Goal: Task Accomplishment & Management: Complete application form

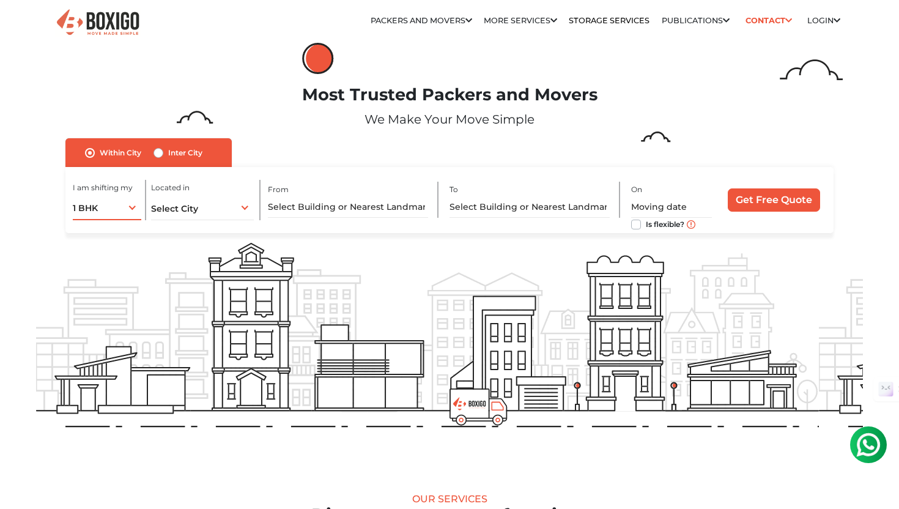
click at [125, 211] on div "1 BHK 1 BHK 2 BHK 3 BHK 3 + BHK FEW ITEMS" at bounding box center [107, 207] width 68 height 26
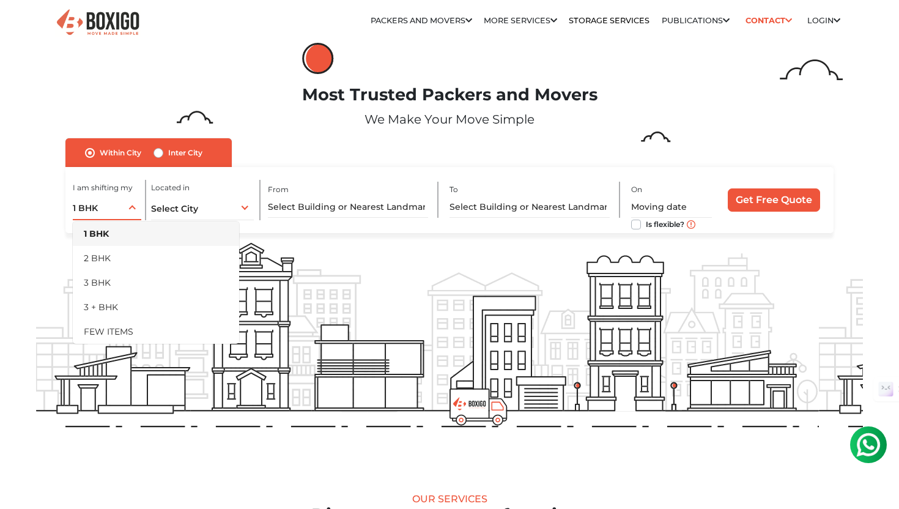
click at [125, 211] on div "1 BHK 1 BHK 2 BHK 3 BHK 3 + BHK FEW ITEMS" at bounding box center [107, 207] width 68 height 26
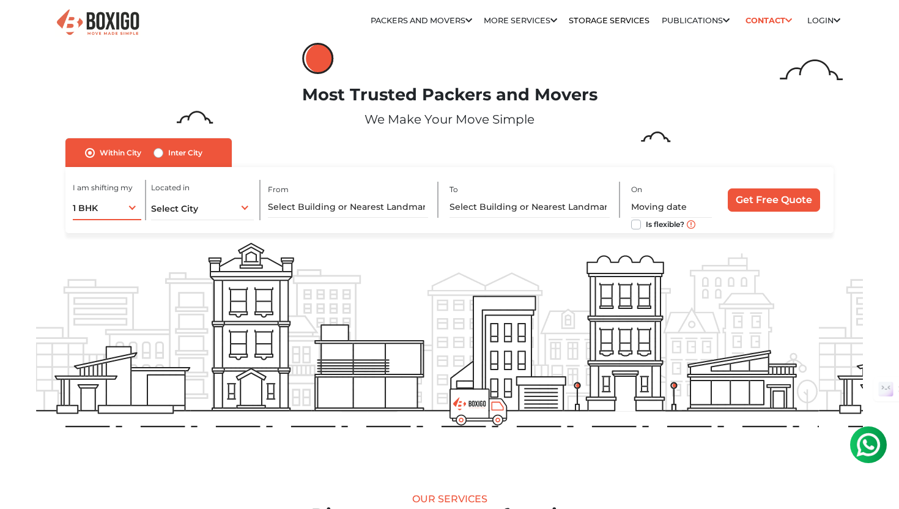
click at [125, 211] on div "1 BHK 1 BHK 2 BHK 3 BHK 3 + BHK FEW ITEMS" at bounding box center [107, 207] width 68 height 26
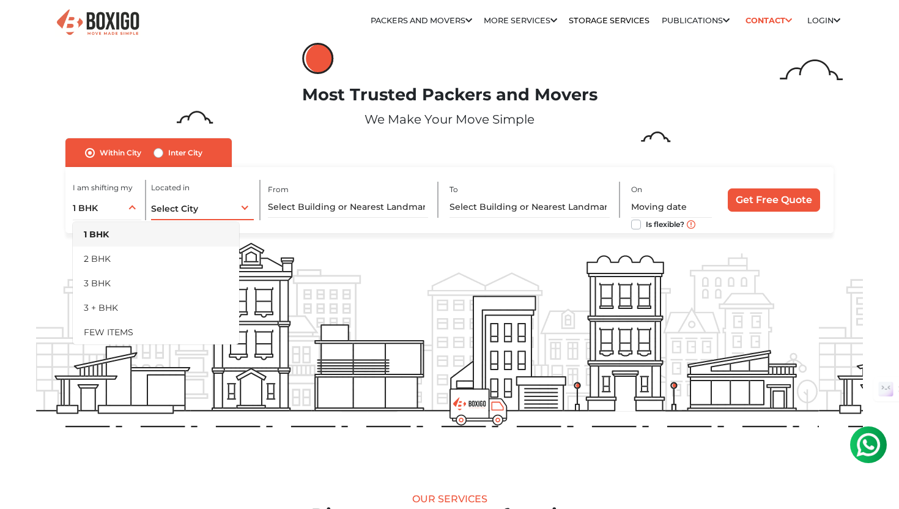
click at [233, 207] on div "Select City Select City [GEOGRAPHIC_DATA] [GEOGRAPHIC_DATA] [GEOGRAPHIC_DATA] […" at bounding box center [202, 207] width 103 height 26
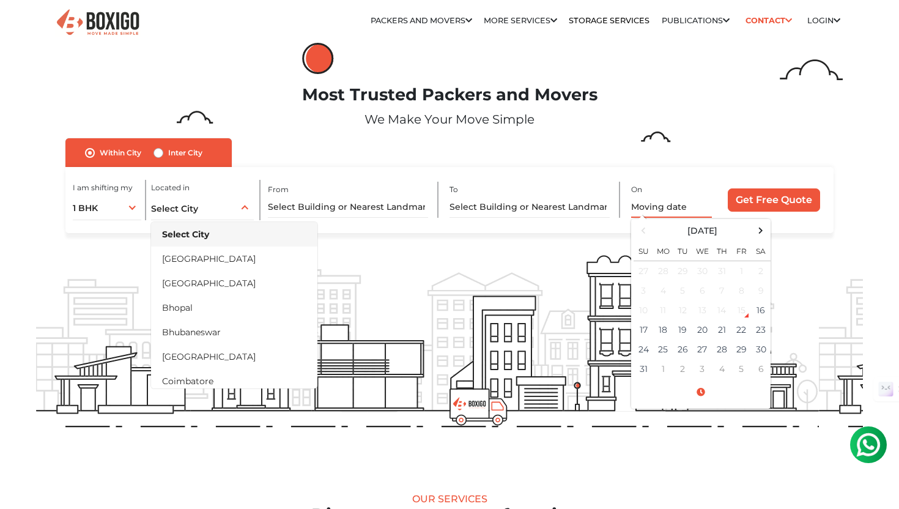
click at [655, 205] on input "text" at bounding box center [671, 206] width 81 height 21
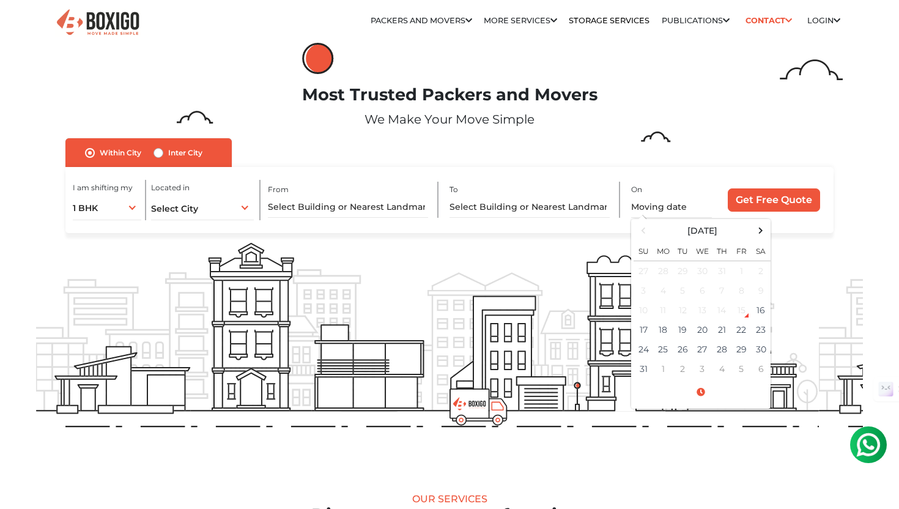
click at [856, 196] on form "no_url_set Within [GEOGRAPHIC_DATA] Inter City I am shifting my 1 BHK 2 BHK 3 B…" at bounding box center [449, 185] width 826 height 95
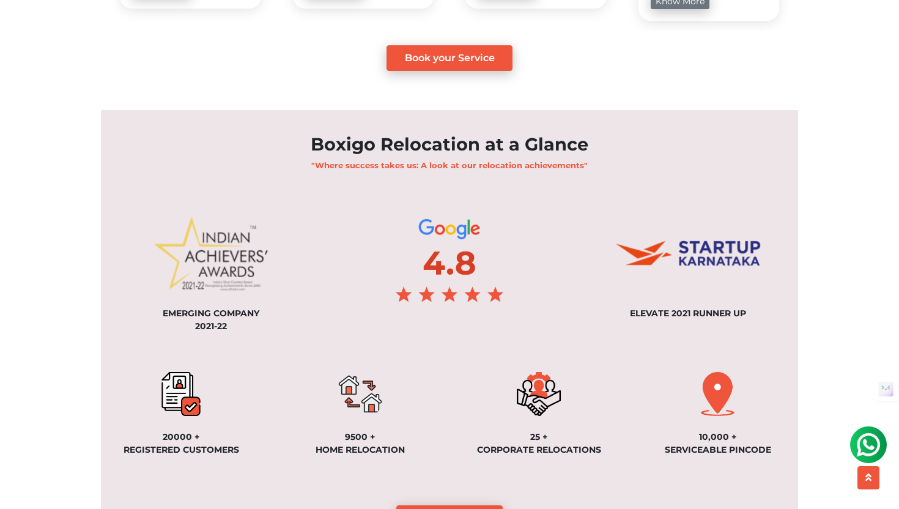
scroll to position [776, 0]
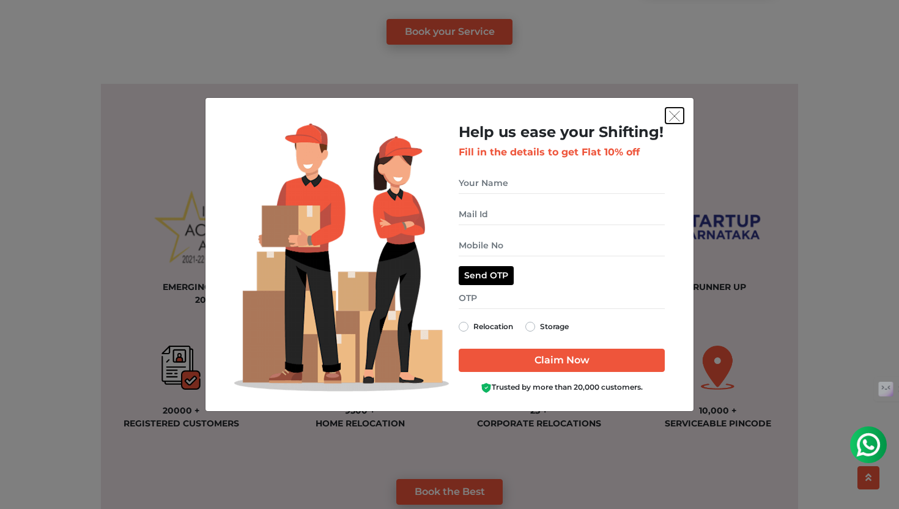
click at [677, 113] on img "get free quote dialog" at bounding box center [674, 116] width 11 height 11
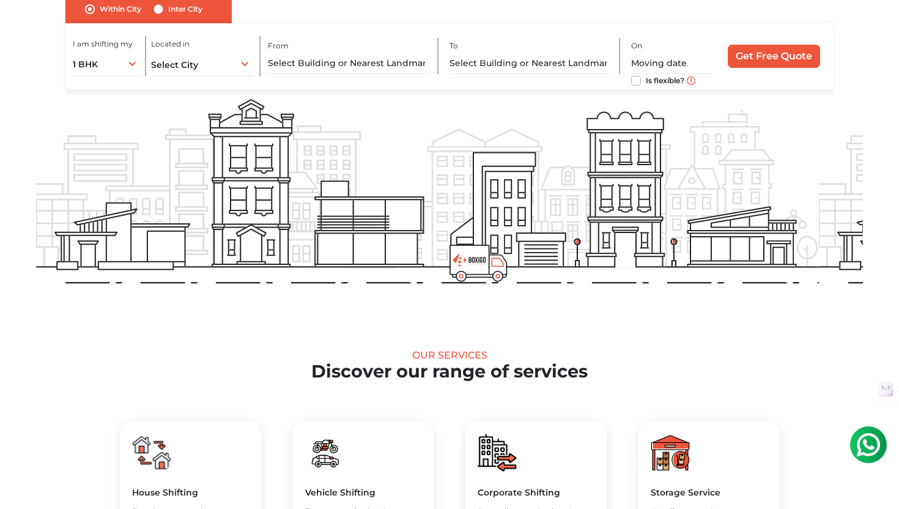
scroll to position [0, 0]
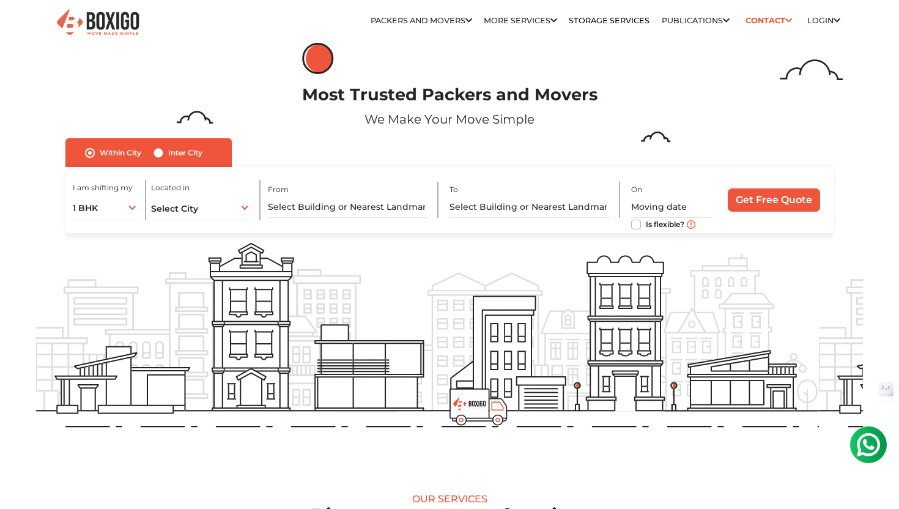
click at [645, 224] on label "Is flexible?" at bounding box center [664, 223] width 39 height 13
click at [634, 224] on input "Is flexible?" at bounding box center [636, 223] width 10 height 12
click at [645, 224] on label "Is flexible?" at bounding box center [664, 223] width 39 height 13
click at [636, 224] on input "Is flexible?" at bounding box center [636, 223] width 10 height 12
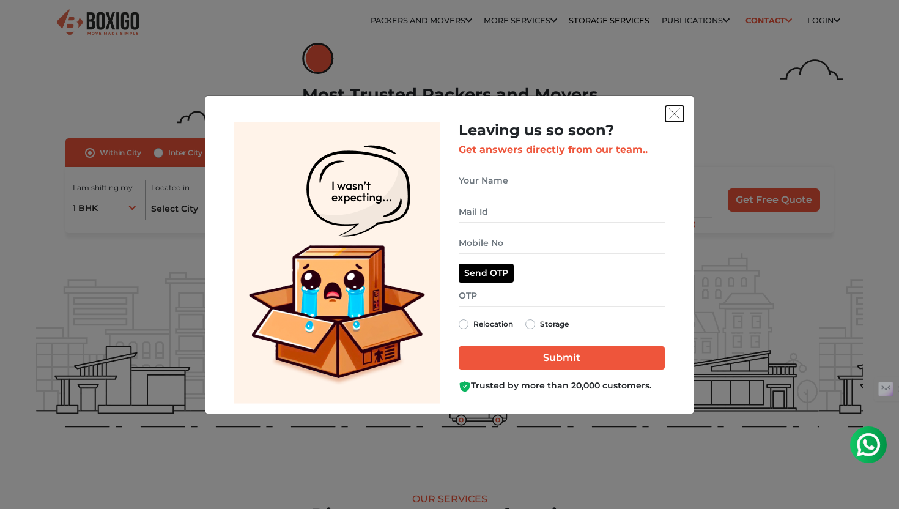
click at [672, 111] on img "get free quote dialog" at bounding box center [674, 113] width 11 height 11
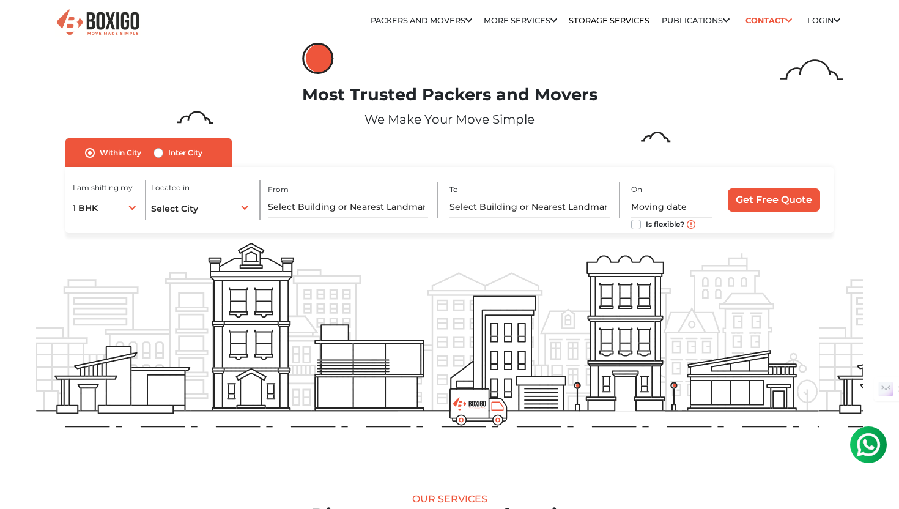
click at [645, 226] on label "Is flexible?" at bounding box center [664, 223] width 39 height 13
click at [637, 226] on input "Is flexible?" at bounding box center [636, 223] width 10 height 12
click at [645, 226] on label "Is flexible?" at bounding box center [664, 223] width 39 height 13
click at [637, 226] on input "Is flexible?" at bounding box center [636, 223] width 10 height 12
checkbox input "false"
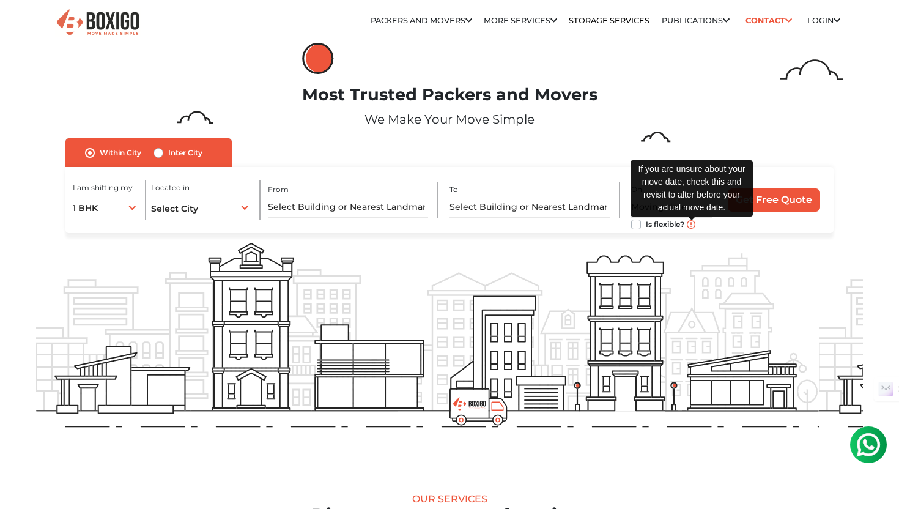
click at [691, 224] on img at bounding box center [690, 224] width 9 height 9
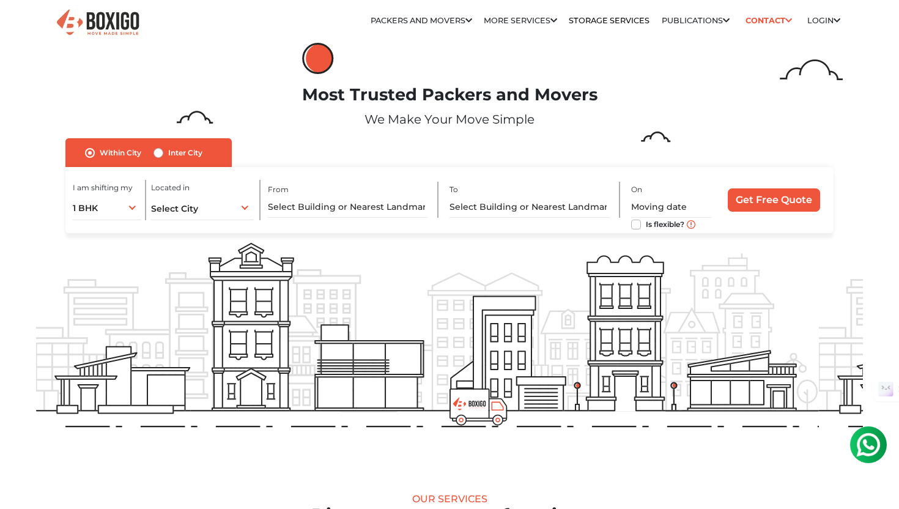
click at [168, 153] on label "Inter City" at bounding box center [185, 152] width 34 height 15
click at [160, 153] on input "Inter City" at bounding box center [158, 151] width 10 height 12
radio input "true"
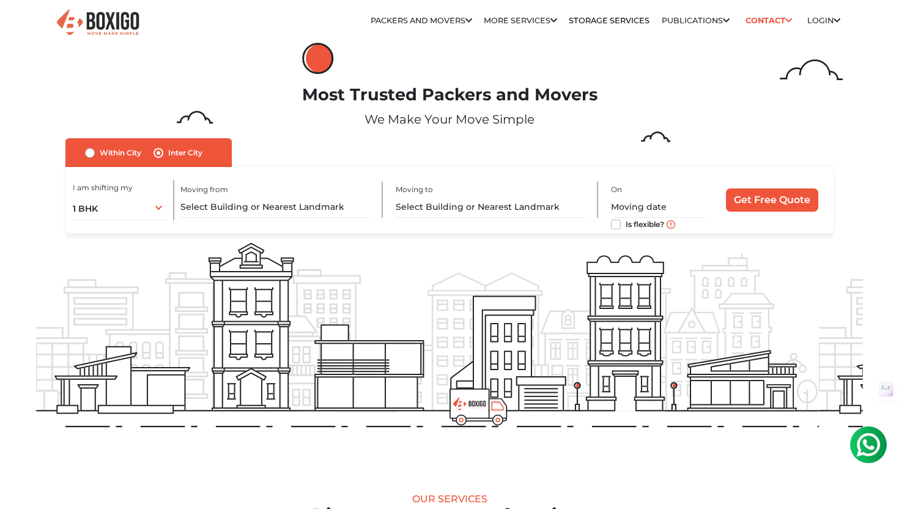
click at [100, 151] on label "Within City" at bounding box center [121, 152] width 42 height 15
click at [90, 151] on input "Within City" at bounding box center [90, 151] width 10 height 12
radio input "true"
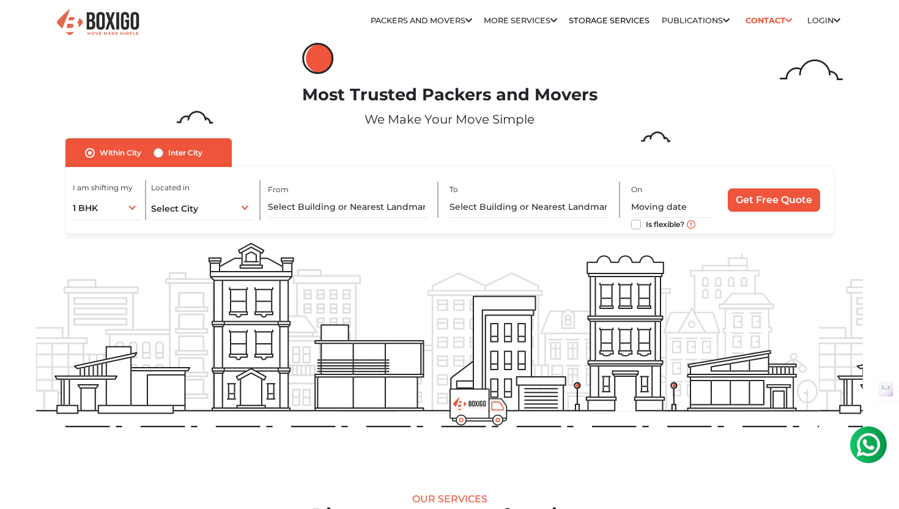
click at [168, 152] on label "Inter City" at bounding box center [185, 152] width 34 height 15
click at [161, 152] on input "Inter City" at bounding box center [158, 151] width 10 height 12
radio input "true"
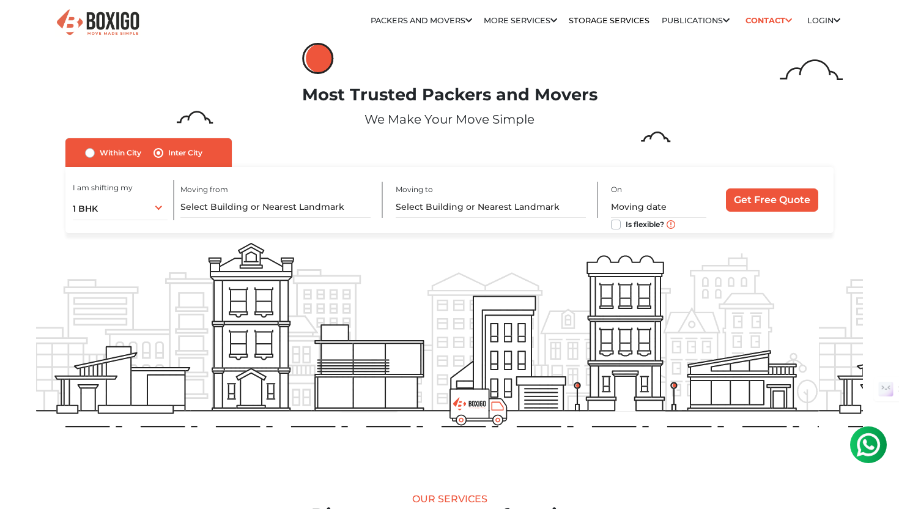
click at [100, 153] on label "Within City" at bounding box center [121, 152] width 42 height 15
click at [90, 153] on input "Within City" at bounding box center [90, 151] width 10 height 12
radio input "true"
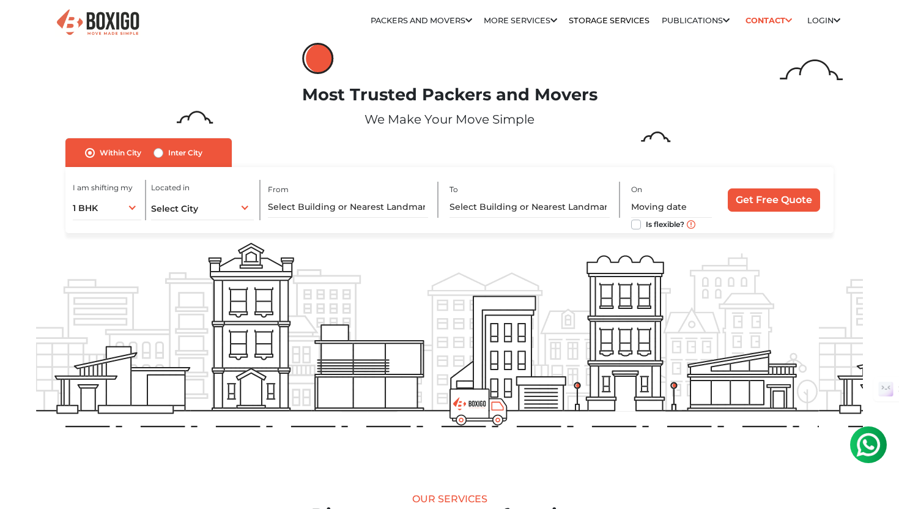
click at [168, 150] on label "Inter City" at bounding box center [185, 152] width 34 height 15
click at [160, 150] on input "Inter City" at bounding box center [158, 151] width 10 height 12
radio input "true"
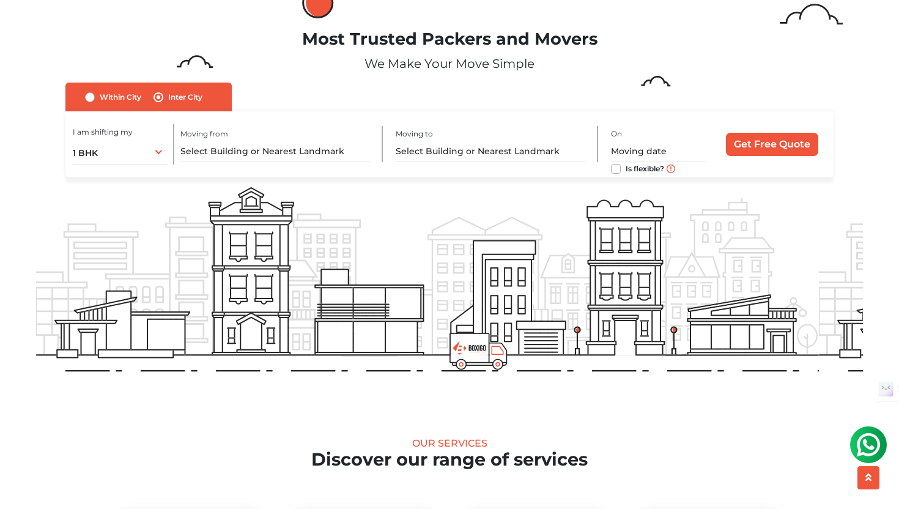
scroll to position [54, 0]
